Goal: Task Accomplishment & Management: Complete application form

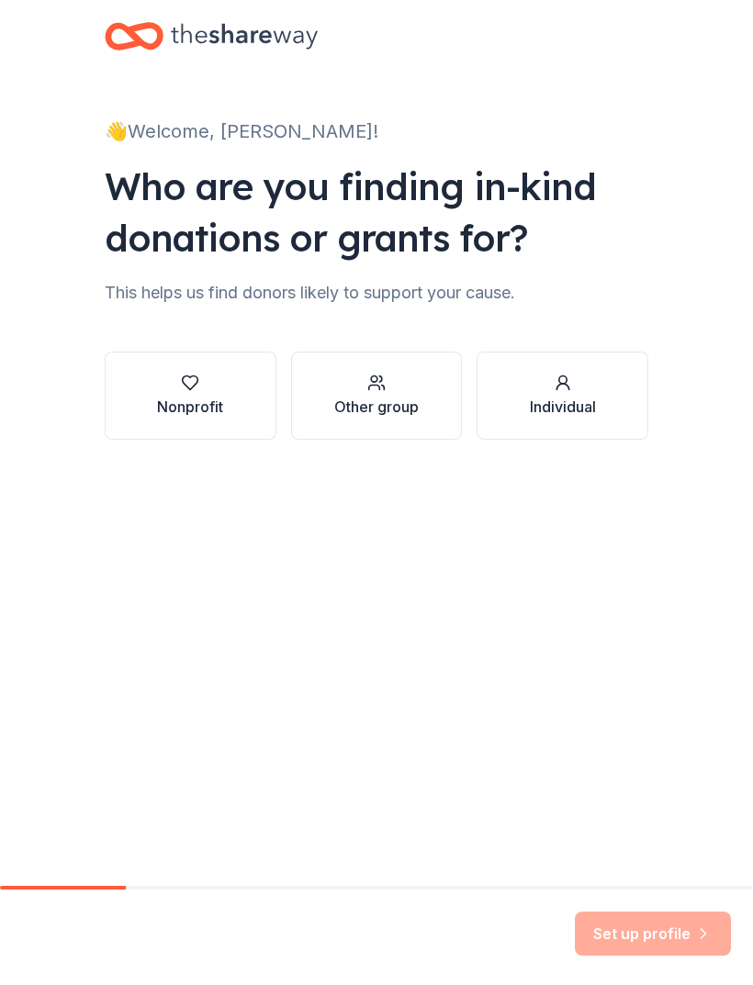
click at [218, 385] on div "button" at bounding box center [190, 383] width 66 height 18
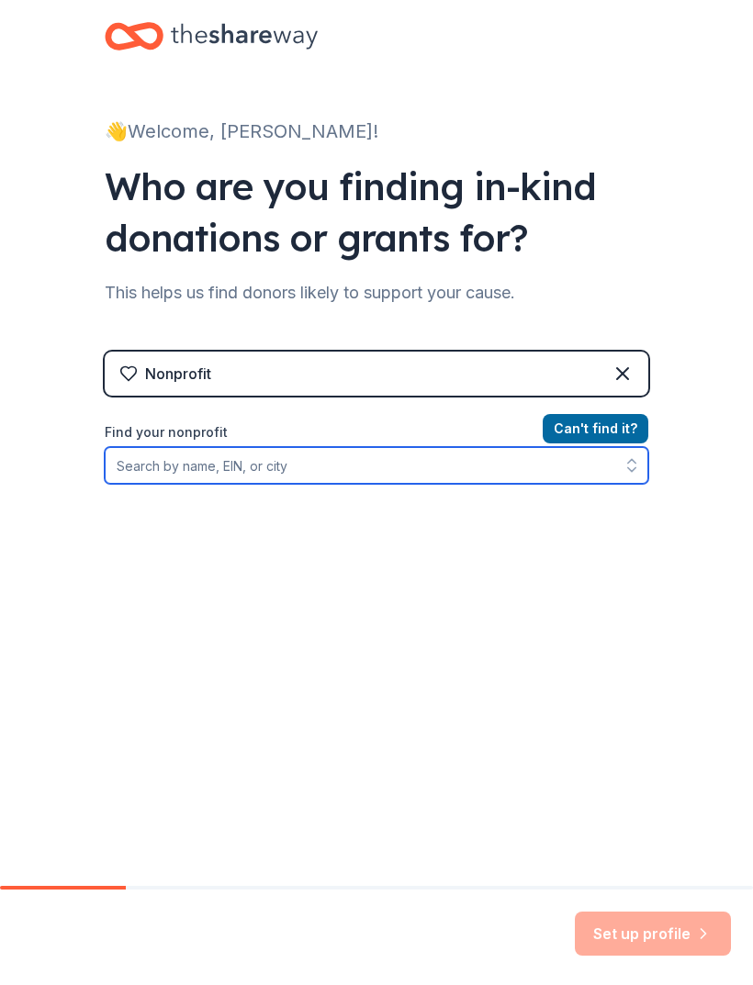
click at [179, 469] on input "Find your nonprofit" at bounding box center [377, 465] width 544 height 37
click at [144, 448] on input "Unreadable Ministries" at bounding box center [377, 465] width 544 height 37
type input "Unbreakable Ministries"
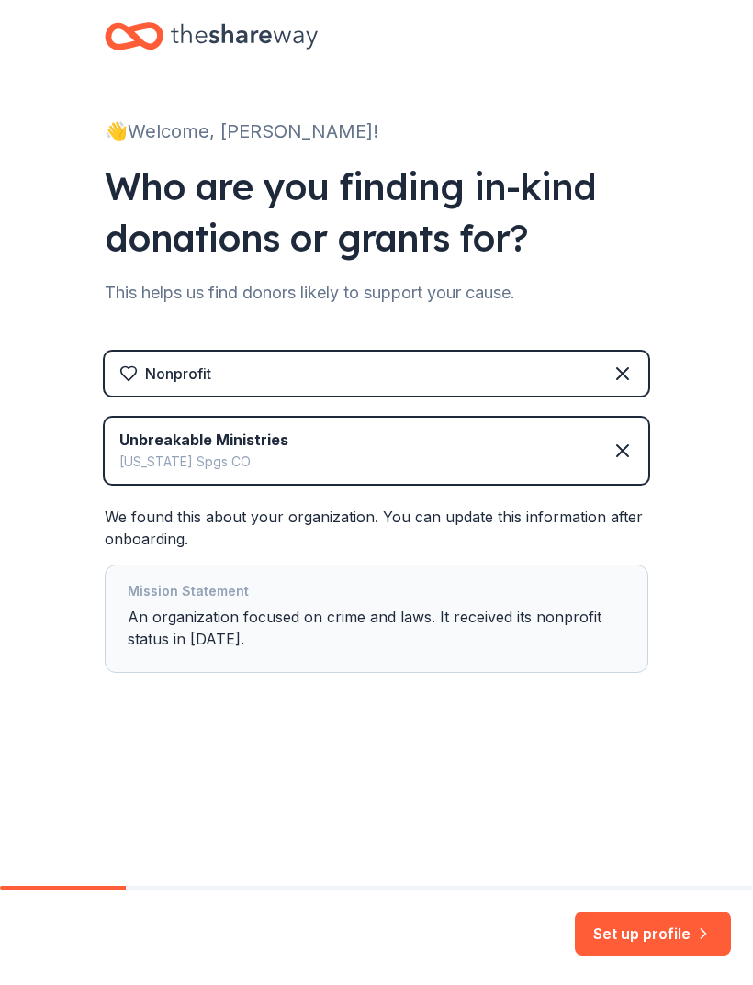
click at [304, 624] on div "Mission Statement An organization focused on crime and laws. It received its no…" at bounding box center [377, 618] width 498 height 77
click at [300, 640] on div "Mission Statement An organization focused on crime and laws. It received its no…" at bounding box center [377, 618] width 498 height 77
click at [472, 629] on div "Mission Statement An organization focused on crime and laws. It received its no…" at bounding box center [377, 618] width 498 height 77
click at [505, 624] on div "Mission Statement An organization focused on crime and laws. It received its no…" at bounding box center [377, 618] width 498 height 77
click at [527, 618] on div "Mission Statement An organization focused on crime and laws. It received its no…" at bounding box center [377, 618] width 498 height 77
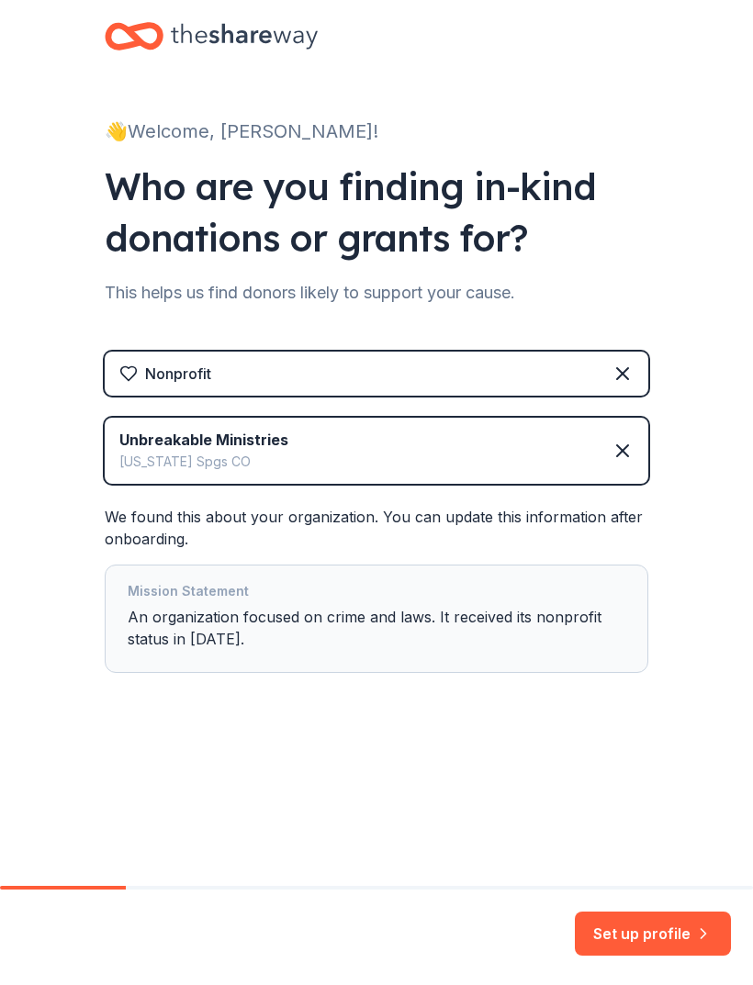
click at [674, 939] on button "Set up profile" at bounding box center [653, 934] width 156 height 44
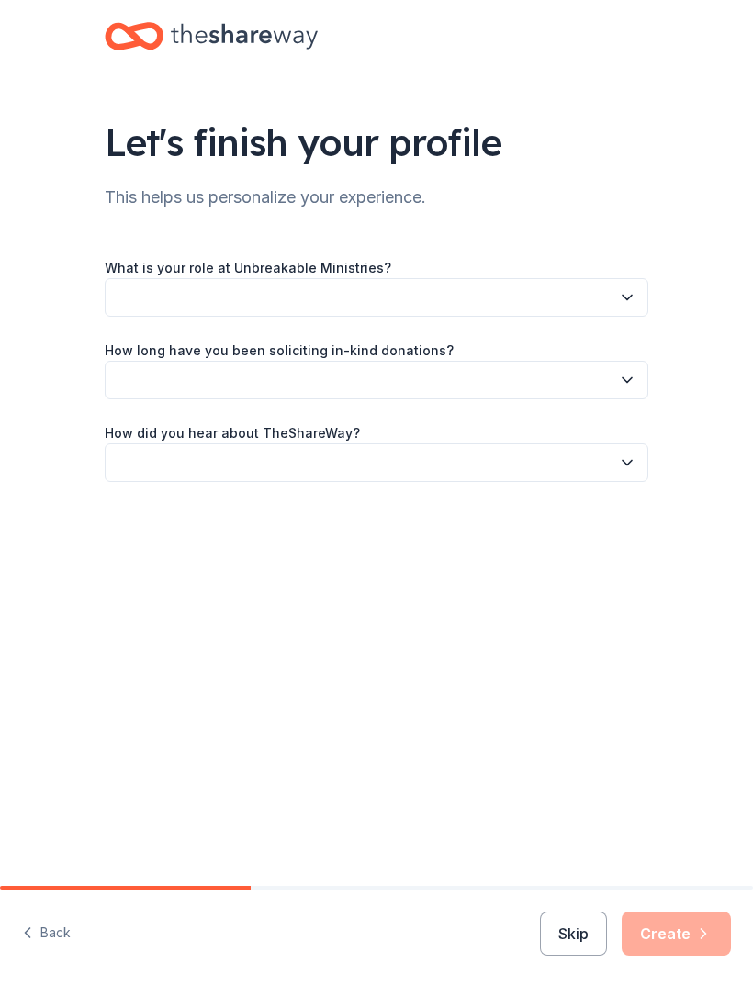
click at [618, 293] on icon "button" at bounding box center [627, 297] width 18 height 18
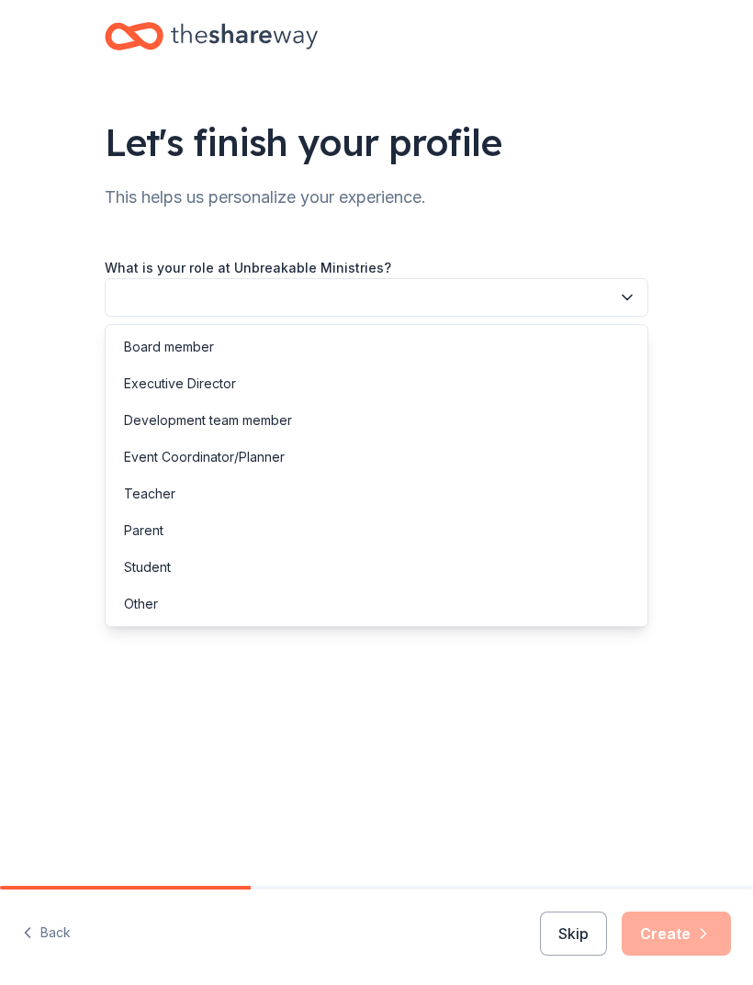
click at [360, 286] on button "button" at bounding box center [377, 297] width 544 height 39
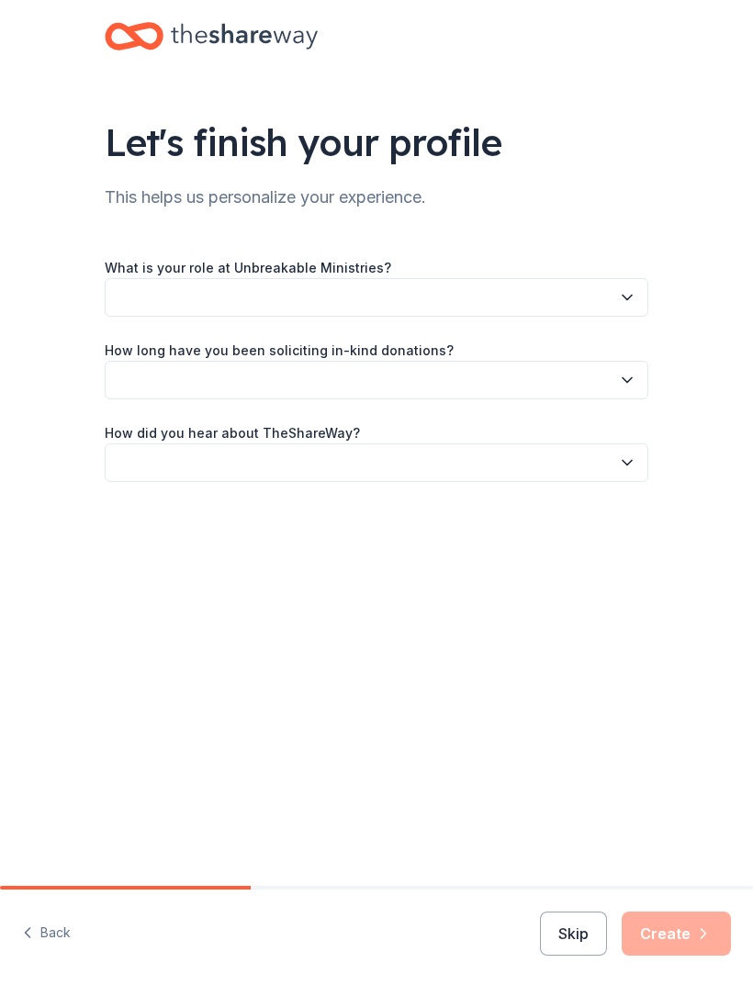
click at [631, 299] on icon "button" at bounding box center [627, 297] width 18 height 18
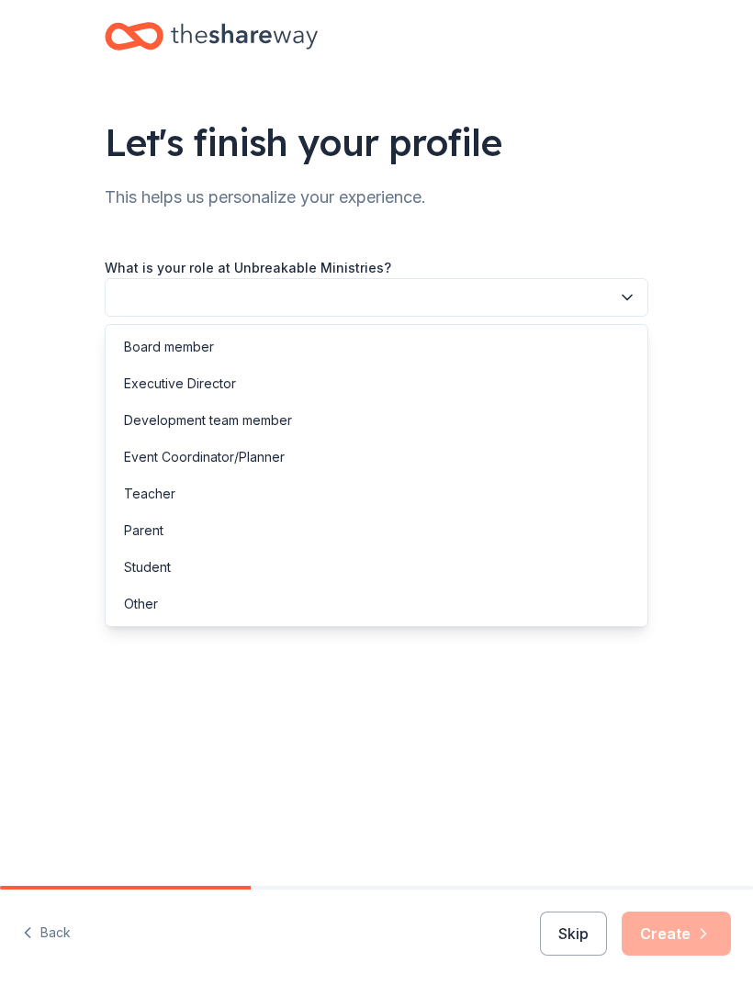
click at [173, 598] on div "Other" at bounding box center [376, 604] width 534 height 37
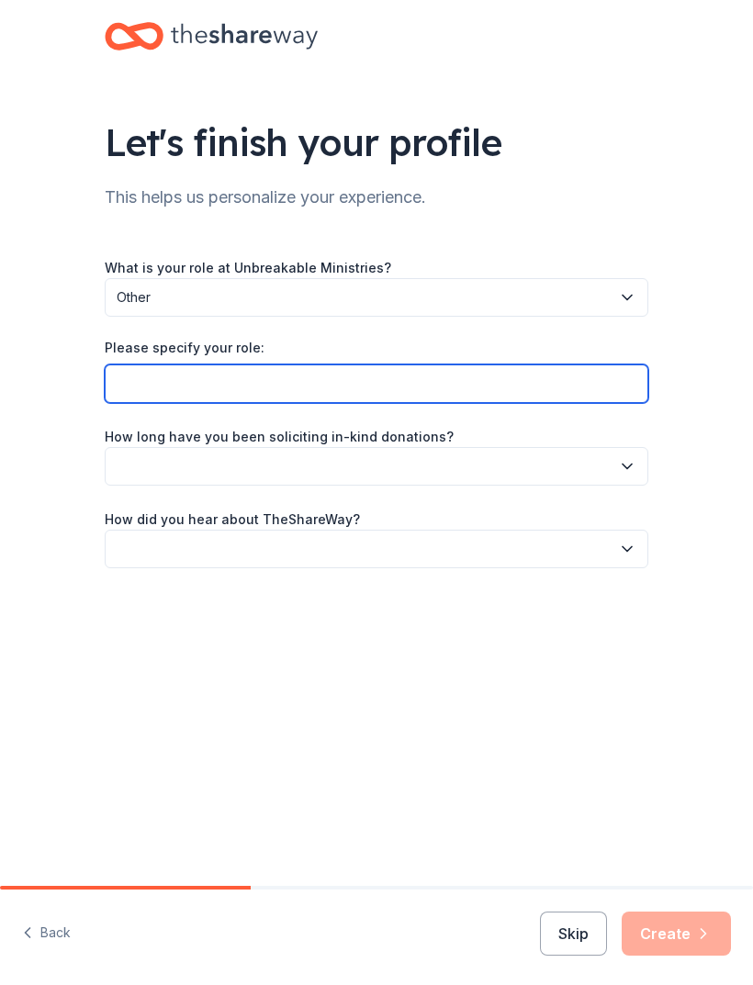
click at [611, 385] on input "Please specify your role:" at bounding box center [377, 384] width 544 height 39
type input "Owner"
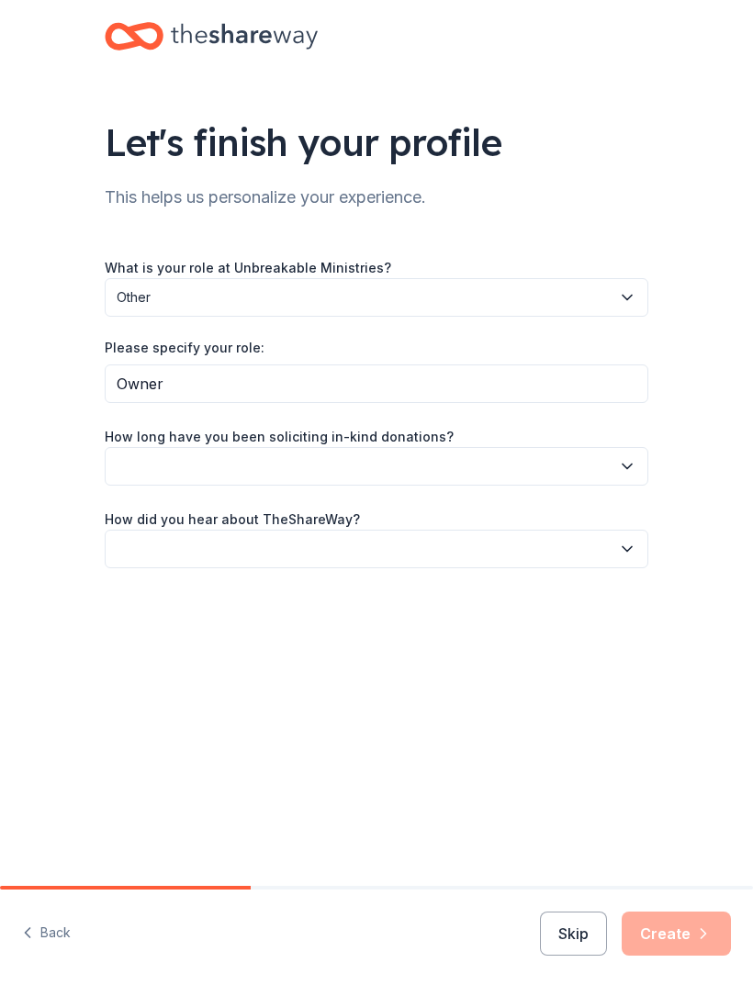
click at [627, 462] on icon "button" at bounding box center [627, 466] width 18 height 18
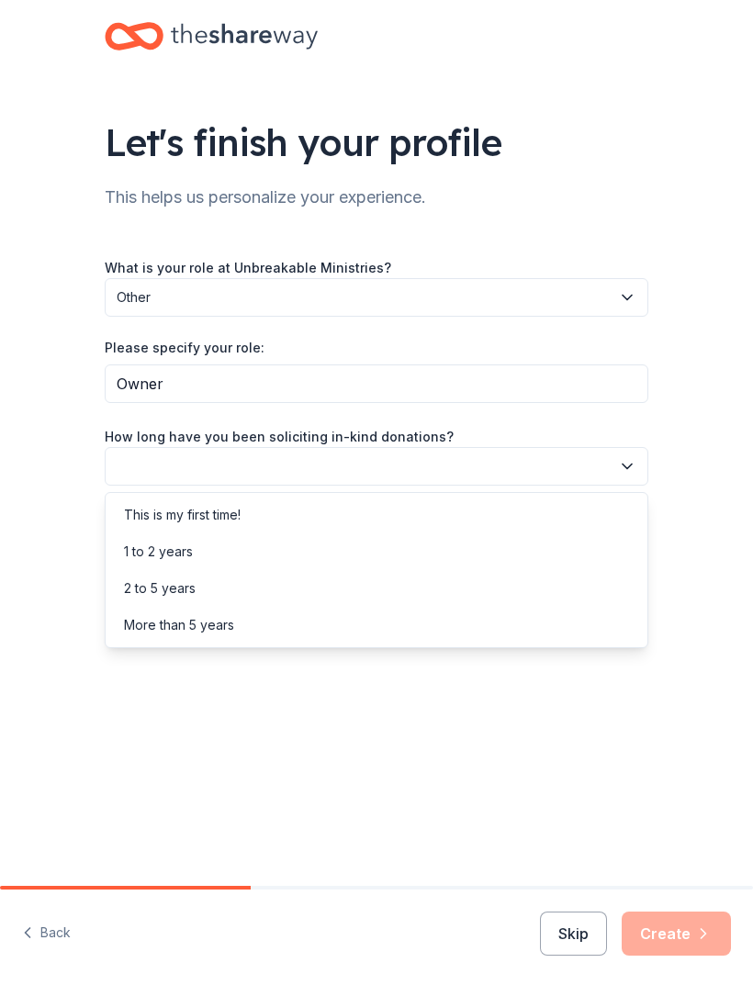
click at [189, 554] on div "1 to 2 years" at bounding box center [158, 552] width 69 height 22
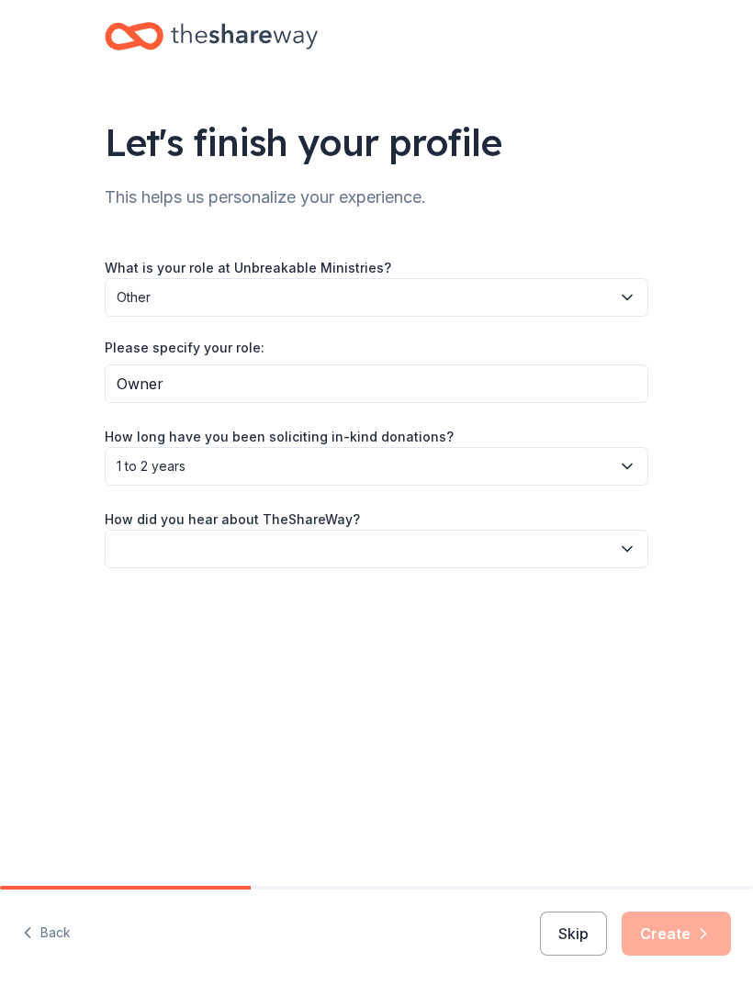
click at [456, 545] on button "button" at bounding box center [377, 549] width 544 height 39
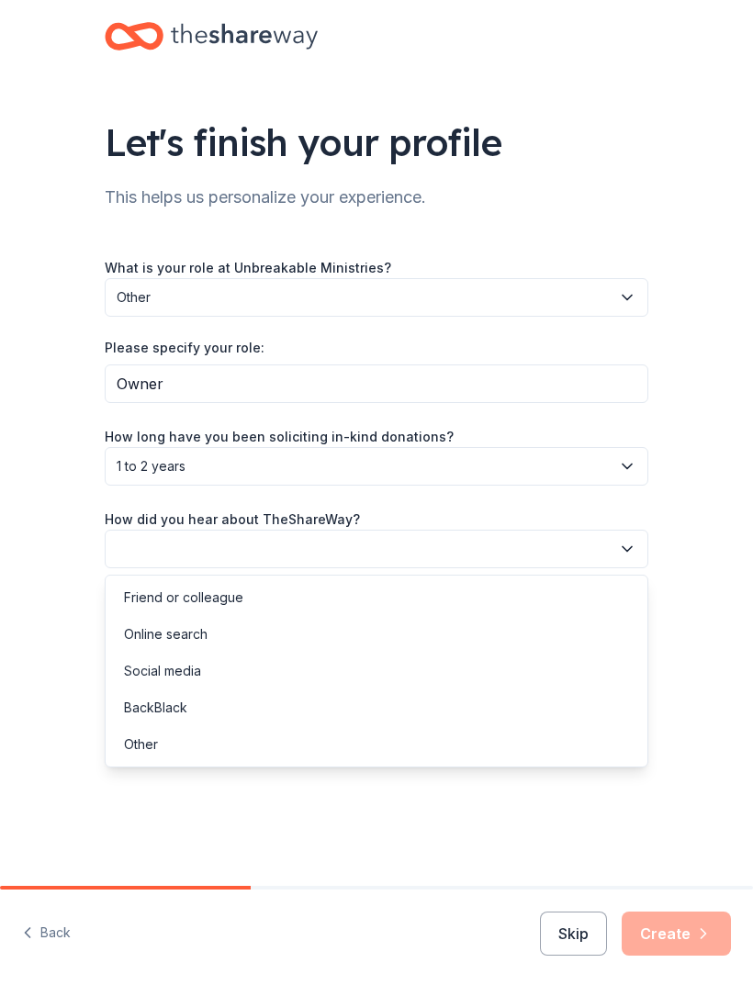
click at [208, 630] on div "Online search" at bounding box center [376, 634] width 534 height 37
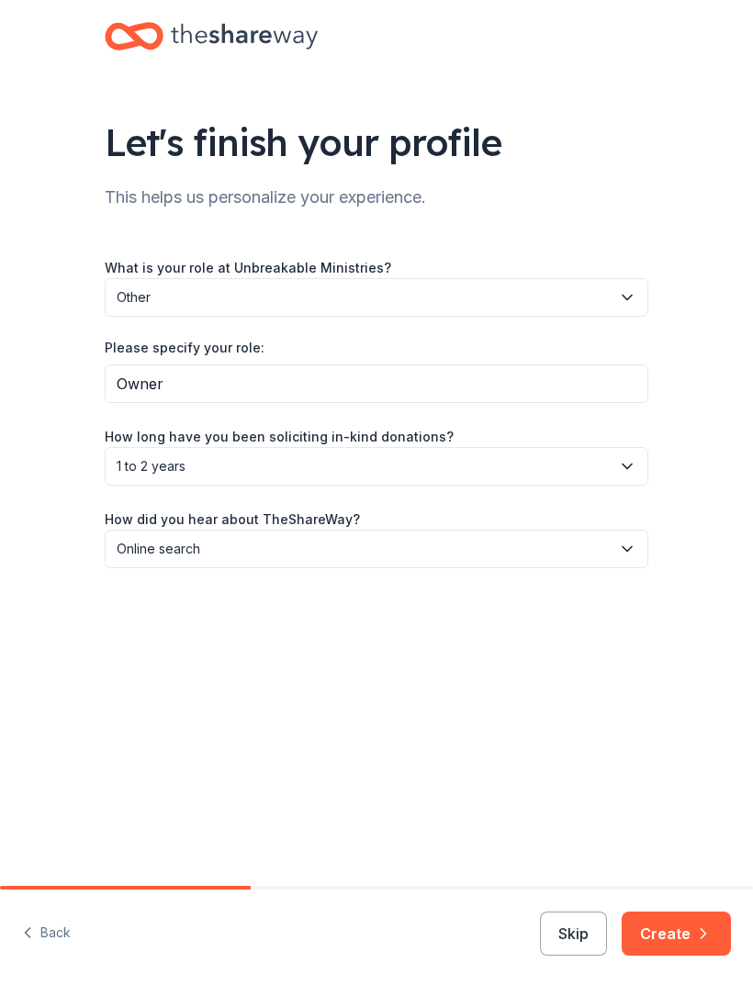
click at [686, 932] on button "Create" at bounding box center [676, 934] width 109 height 44
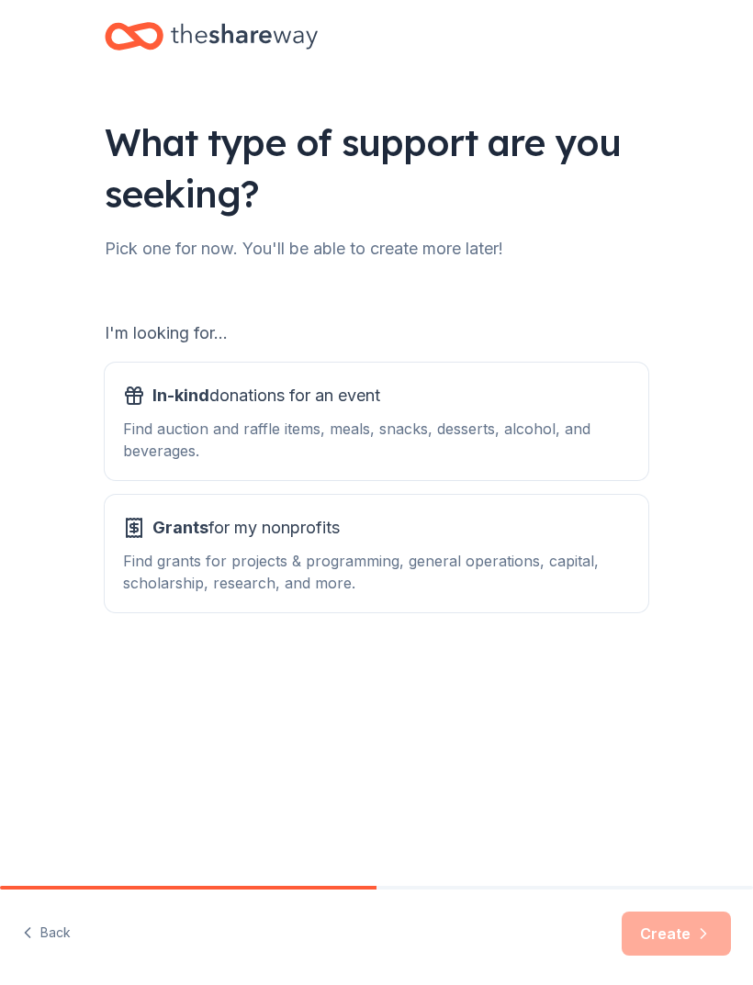
click at [611, 585] on div "Find grants for projects & programming, general operations, capital, scholarshi…" at bounding box center [376, 572] width 507 height 44
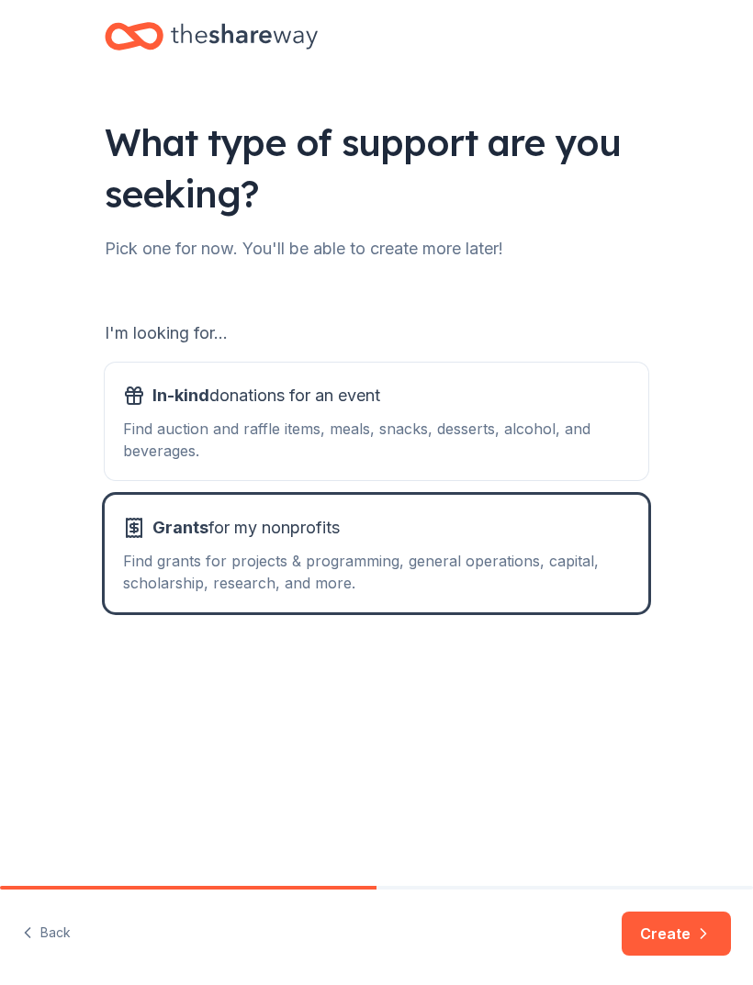
click at [632, 453] on button "In-kind donations for an event Find auction and raffle items, meals, snacks, de…" at bounding box center [377, 422] width 544 height 118
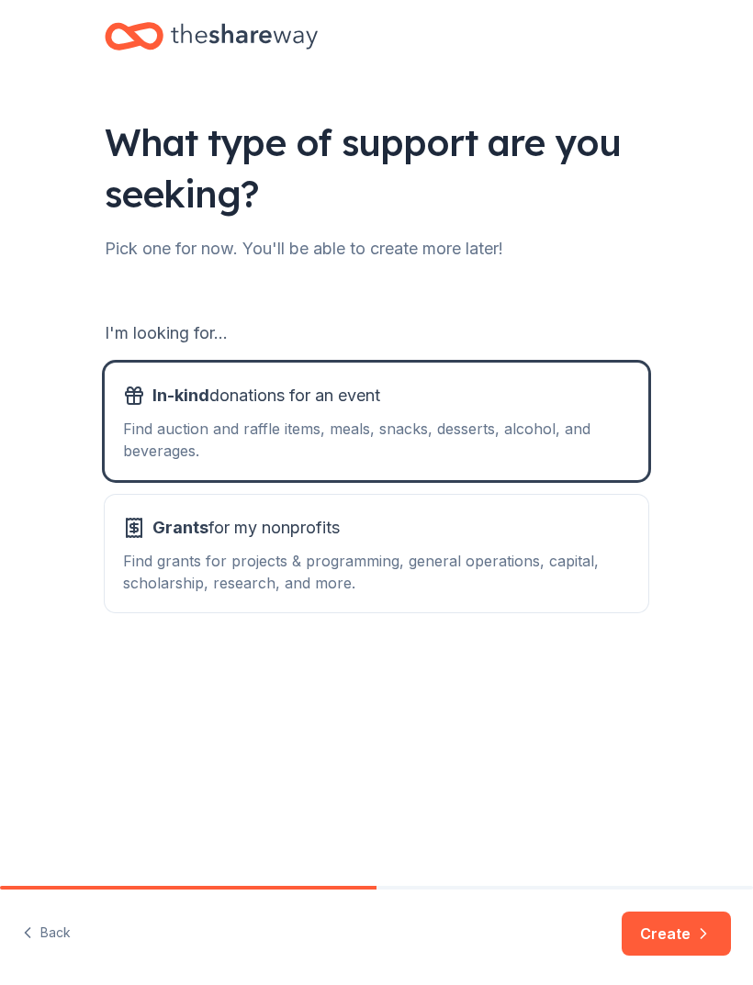
click at [714, 946] on button "Create" at bounding box center [676, 934] width 109 height 44
click at [713, 945] on div "Create" at bounding box center [676, 934] width 109 height 44
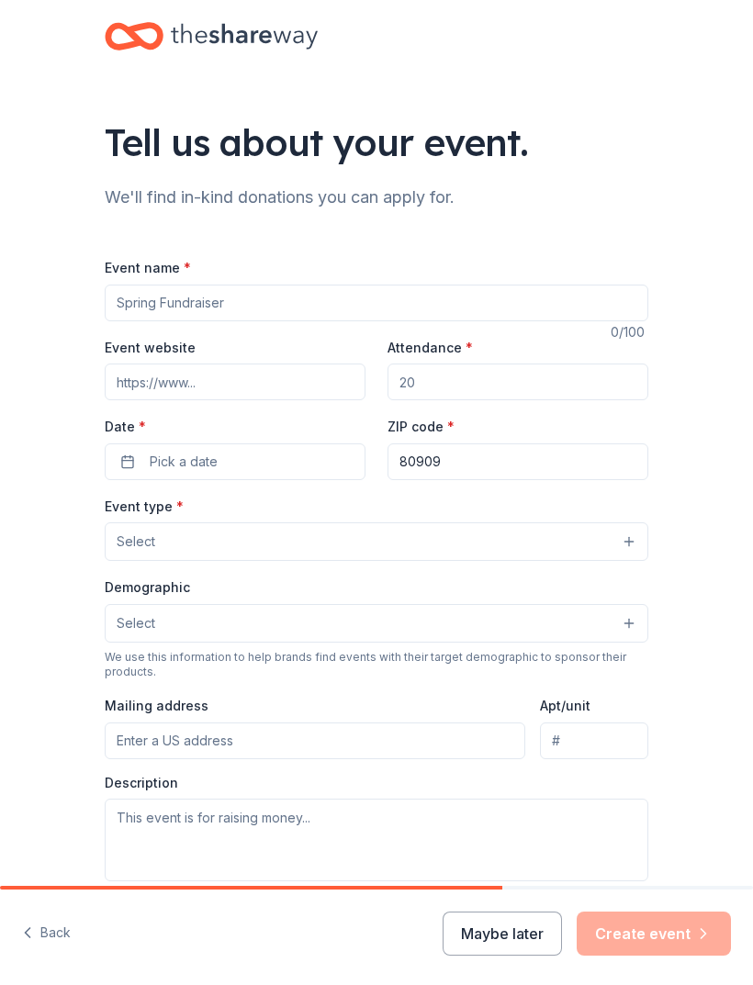
click at [309, 320] on input "Event name *" at bounding box center [377, 303] width 544 height 37
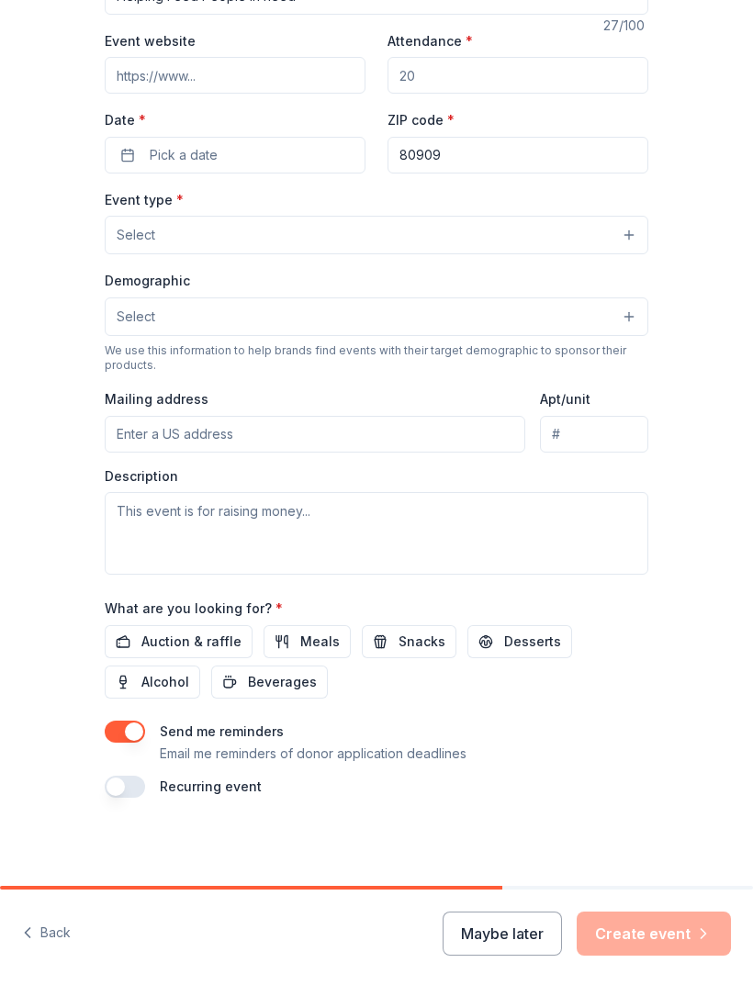
scroll to position [309, 0]
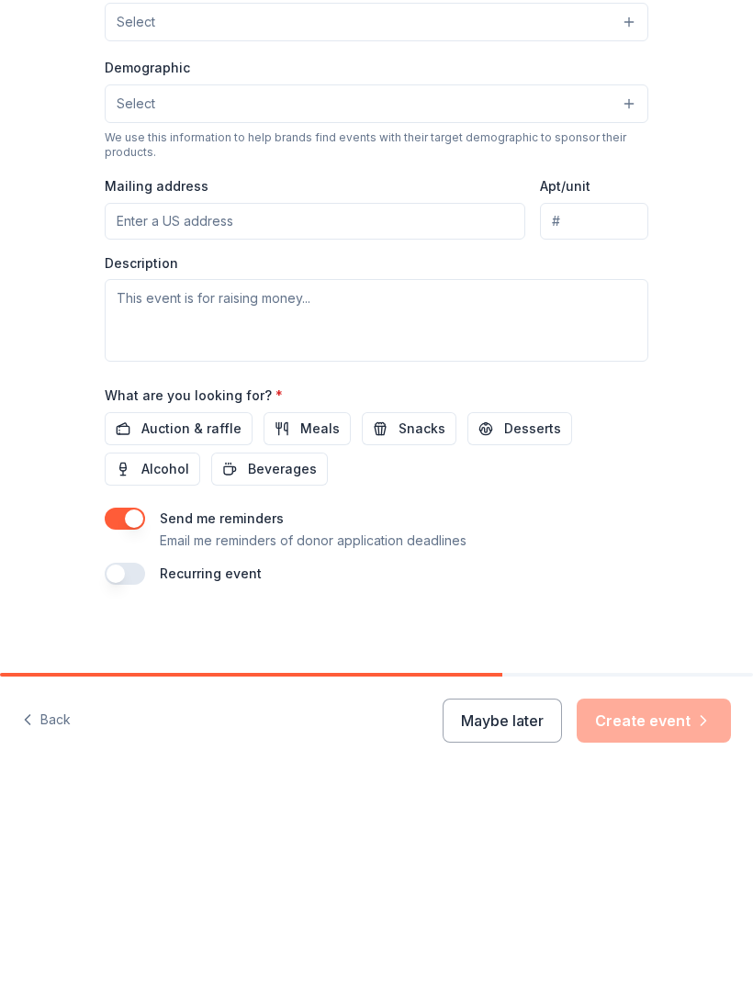
type input "Helping Feed People In need"
click at [314, 631] on span "Meals" at bounding box center [319, 642] width 39 height 22
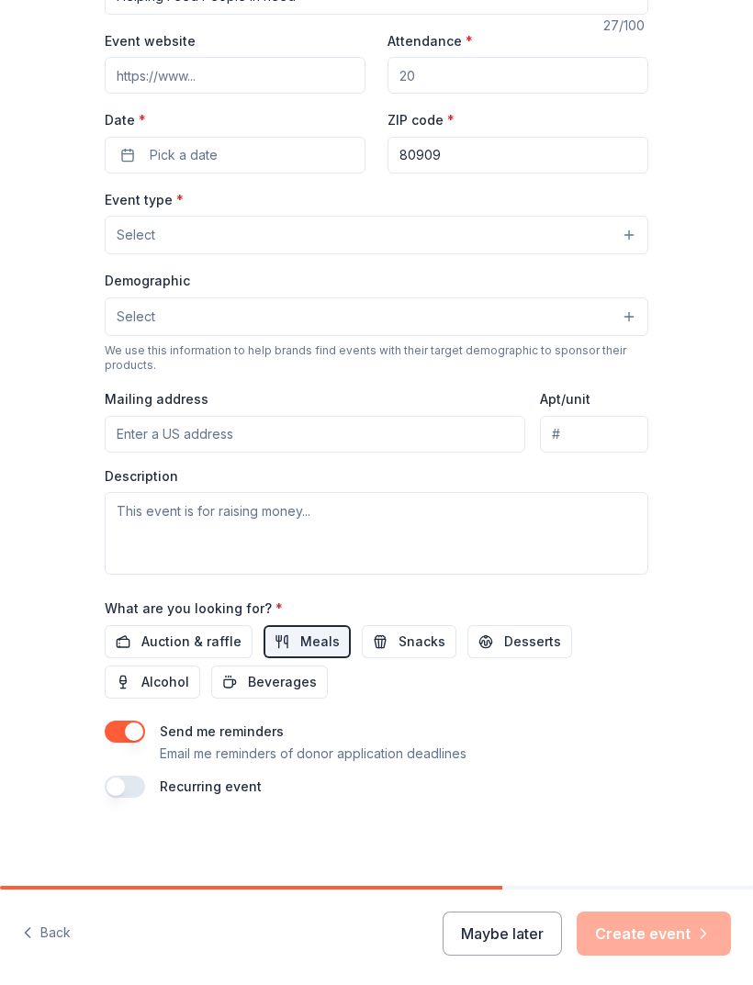
click at [516, 638] on span "Desserts" at bounding box center [532, 642] width 57 height 22
click at [410, 639] on span "Snacks" at bounding box center [421, 642] width 47 height 22
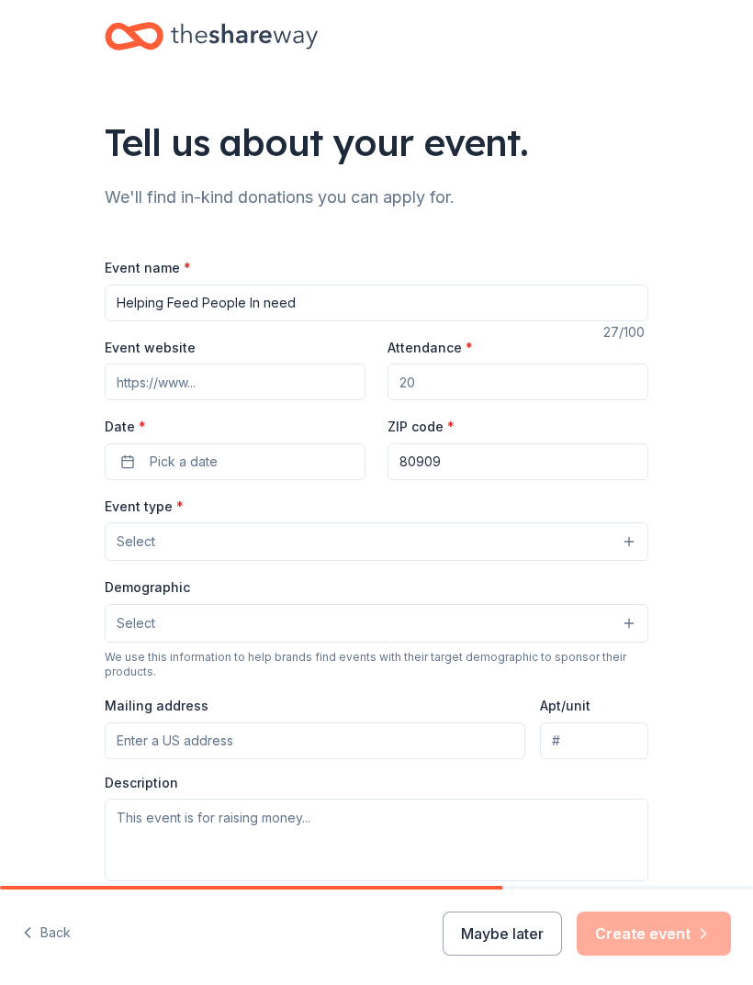
scroll to position [0, 0]
